Goal: Information Seeking & Learning: Learn about a topic

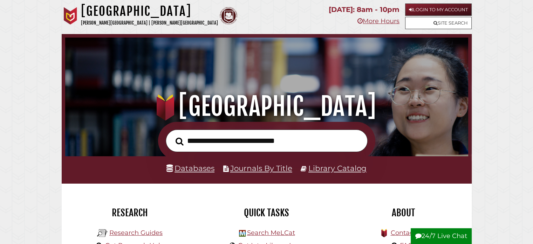
scroll to position [133, 400]
click at [184, 174] on li "Databases" at bounding box center [191, 168] width 48 height 13
click at [185, 171] on link "Databases" at bounding box center [191, 167] width 48 height 9
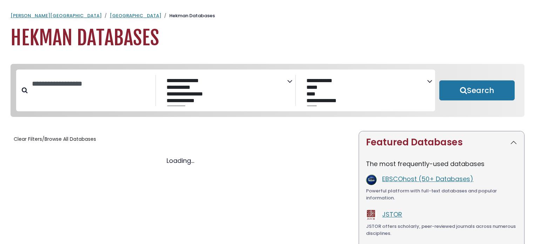
select select "Database Subject Filter"
select select "Database Vendors Filter"
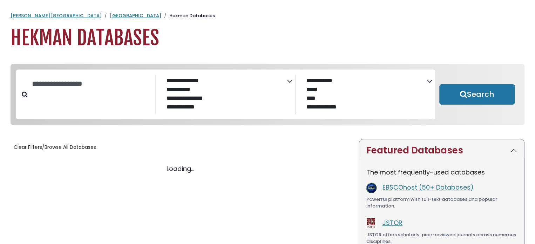
select select "Database Subject Filter"
select select "Database Vendors Filter"
select select "Database Subject Filter"
select select "Database Vendors Filter"
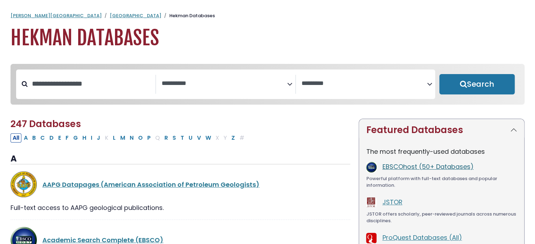
click at [396, 167] on link "EBSCOhost (50+ Databases)" at bounding box center [427, 166] width 91 height 9
select select "Database Subject Filter"
select select "Database Vendors Filter"
click at [94, 84] on input "Search database by title or keyword" at bounding box center [92, 84] width 128 height 12
type input "*********"
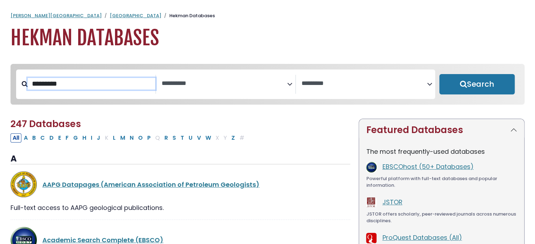
click at [439, 74] on button "Search" at bounding box center [476, 84] width 75 height 20
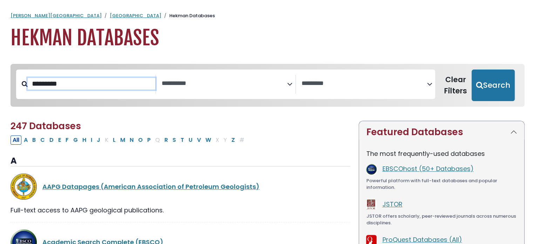
select select "Database Subject Filter"
select select "Database Vendors Filter"
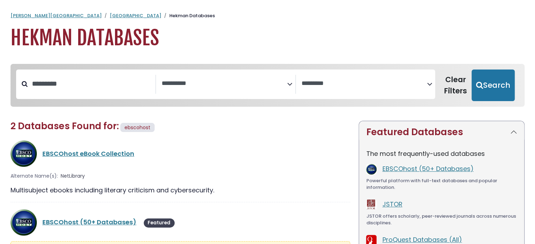
click at [78, 35] on h1 "Hekman Databases" at bounding box center [268, 37] width 514 height 23
click at [110, 14] on link "Hekman Library" at bounding box center [136, 15] width 52 height 7
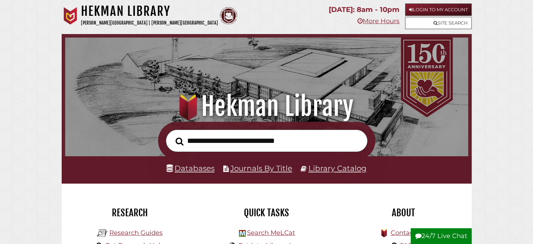
scroll to position [133, 400]
click at [205, 169] on link "Databases" at bounding box center [191, 167] width 48 height 9
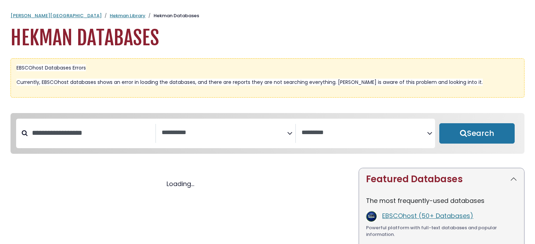
select select "Database Subject Filter"
select select "Database Vendors Filter"
select select "Database Subject Filter"
select select "Database Vendors Filter"
select select "Database Subject Filter"
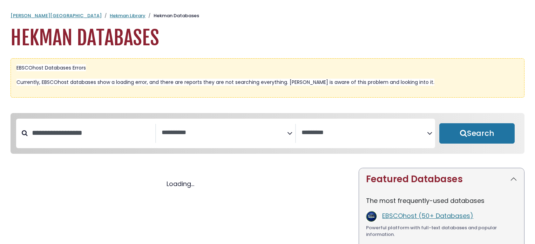
select select "Database Vendors Filter"
select select "Database Subject Filter"
select select "Database Vendors Filter"
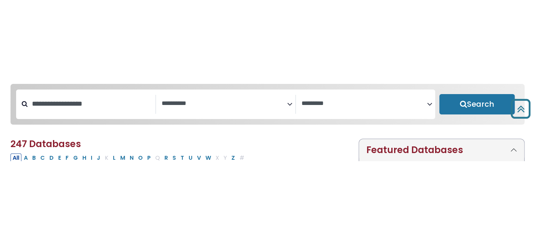
scroll to position [105, 0]
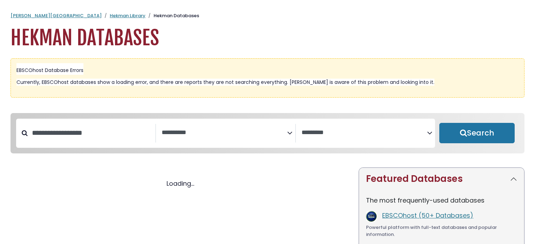
select select "Database Subject Filter"
select select "Database Vendors Filter"
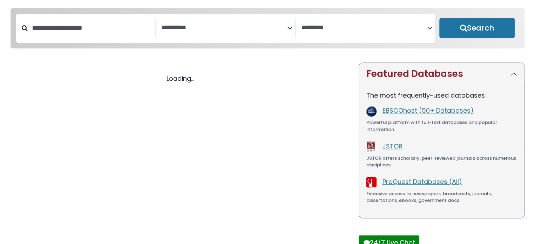
select select "Database Subject Filter"
select select "Database Vendors Filter"
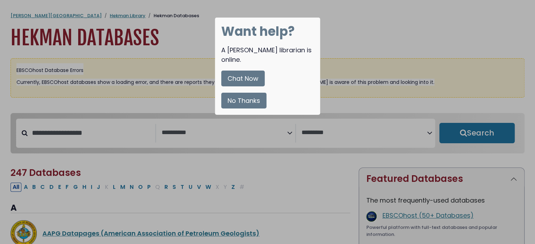
click at [248, 93] on button "No Thanks" at bounding box center [243, 101] width 45 height 16
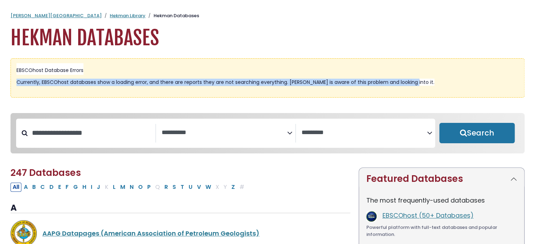
drag, startPoint x: 415, startPoint y: 80, endPoint x: 15, endPoint y: 81, distance: 399.8
click at [15, 81] on div "EBSCOhost Database Errors Currently, EBSCOhost databases show a loading error, …" at bounding box center [268, 77] width 514 height 39
copy span "Currently, EBSCOhost databases show a loading error, and there are reports they…"
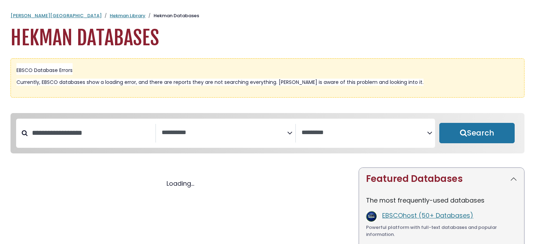
select select "Database Subject Filter"
select select "Database Vendors Filter"
select select "Database Subject Filter"
select select "Database Vendors Filter"
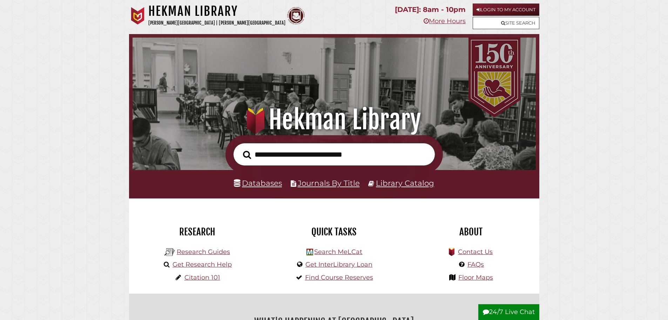
scroll to position [133, 400]
type input "*******"
click at [240, 148] on button "Search" at bounding box center [247, 154] width 15 height 13
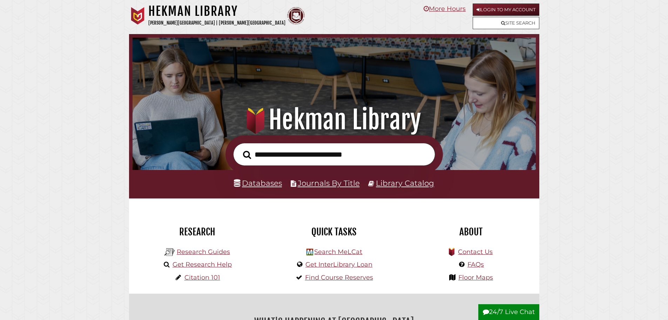
scroll to position [133, 400]
type input "*******"
click at [240, 148] on button "Search" at bounding box center [247, 154] width 15 height 13
